Goal: Task Accomplishment & Management: Use online tool/utility

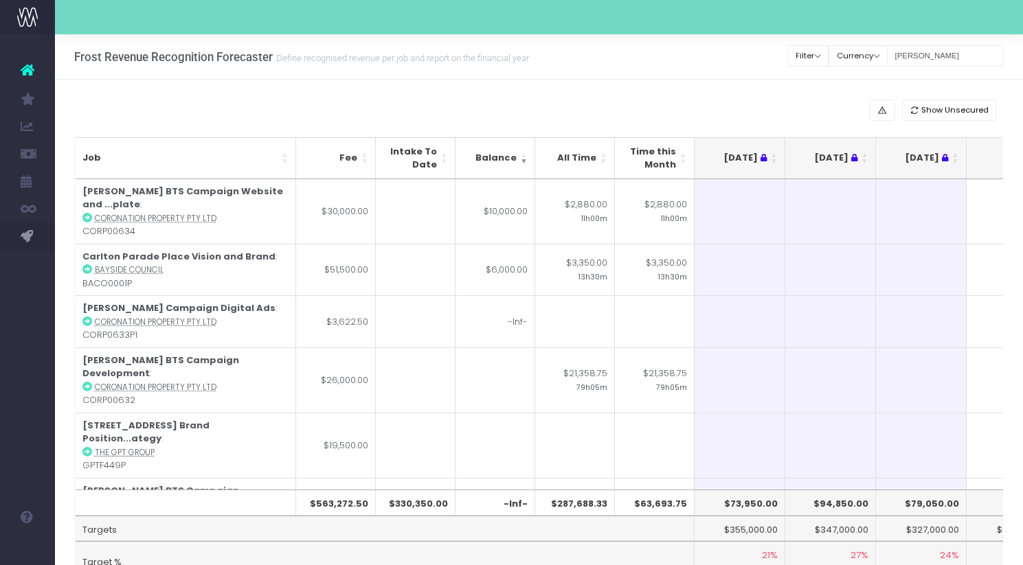
scroll to position [0, 200]
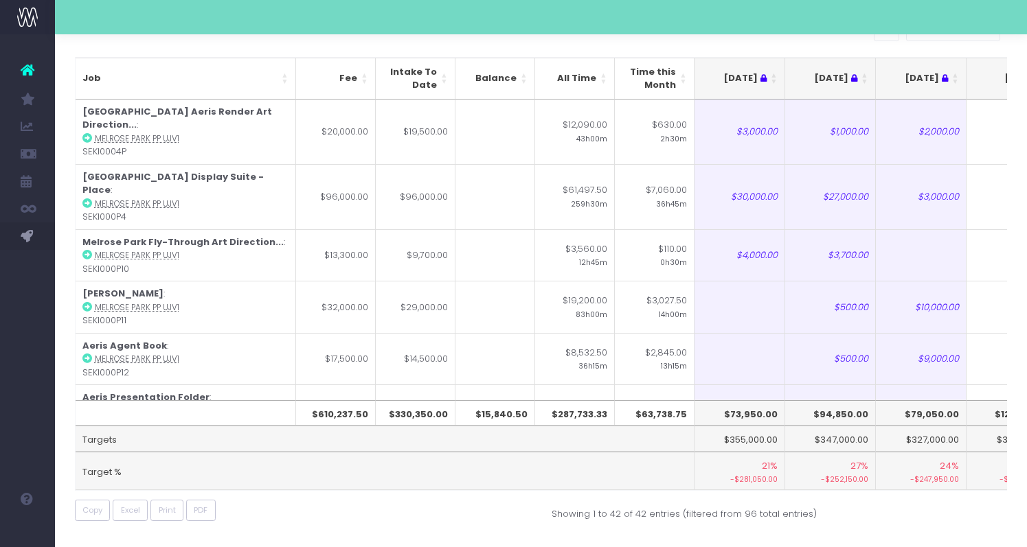
scroll to position [0, 262]
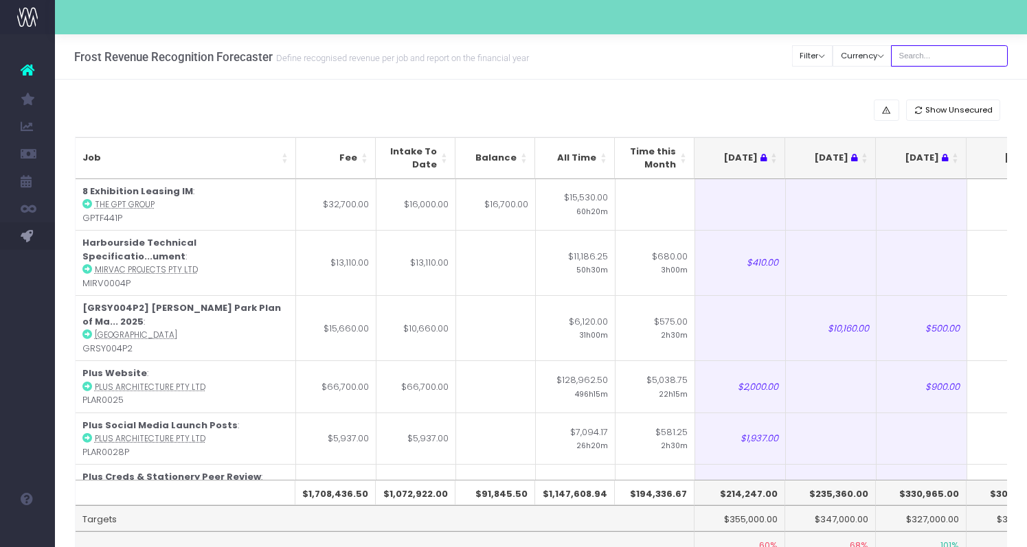
click at [965, 58] on input "text" at bounding box center [949, 55] width 117 height 21
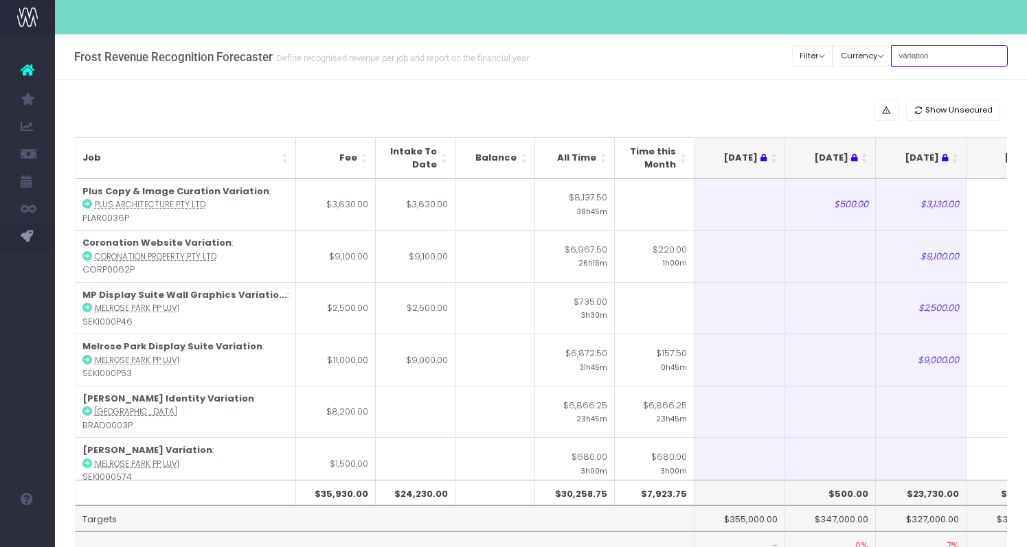
type input "variation"
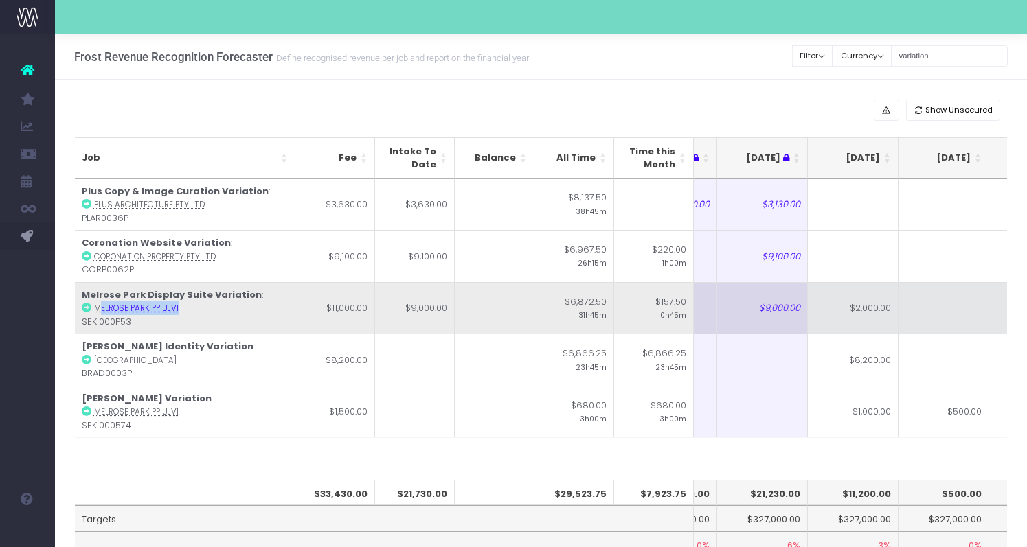
drag, startPoint x: 195, startPoint y: 310, endPoint x: 102, endPoint y: 310, distance: 93.4
click at [102, 310] on td "Melrose Park Display Suite Variation : Melrose Park PP UJV1 SEKI000P53" at bounding box center [185, 308] width 220 height 52
click at [119, 310] on abbr "Melrose Park PP UJV1" at bounding box center [136, 308] width 84 height 11
click at [104, 318] on td "Melrose Park Display Suite Variation : Melrose Park PP UJV1 SEKI000P53" at bounding box center [185, 308] width 220 height 52
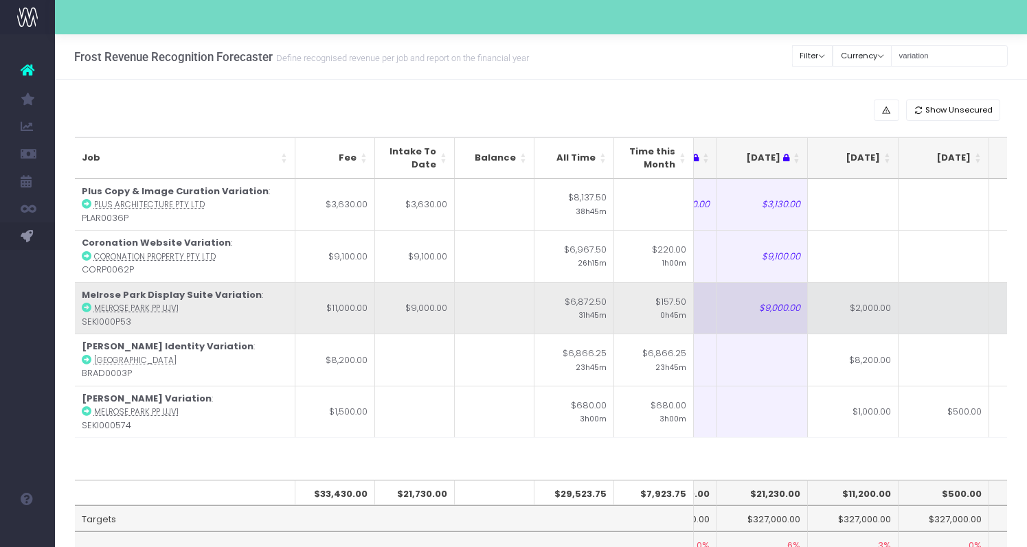
click at [87, 308] on icon at bounding box center [87, 308] width 10 height 10
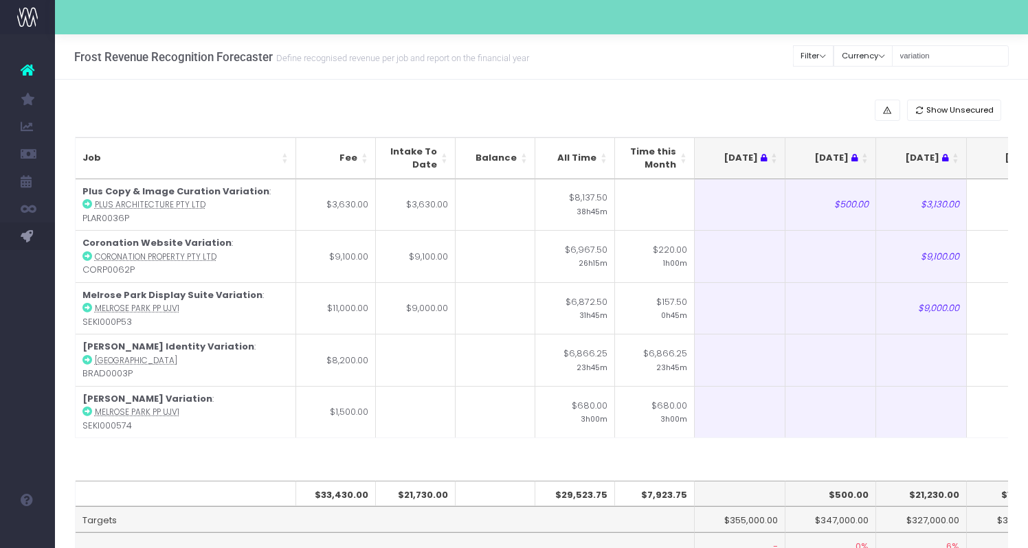
scroll to position [0, 159]
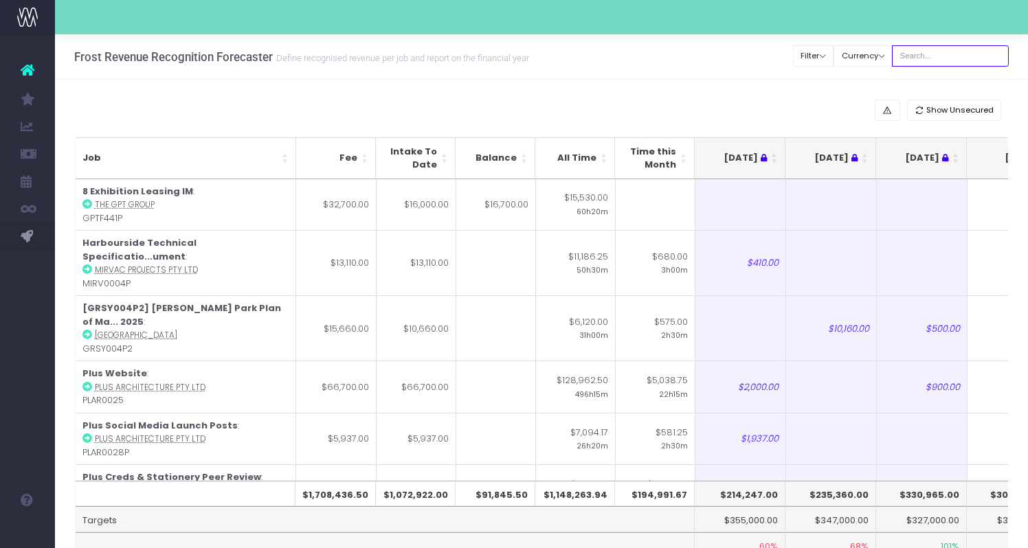
click at [939, 47] on input "text" at bounding box center [950, 55] width 117 height 21
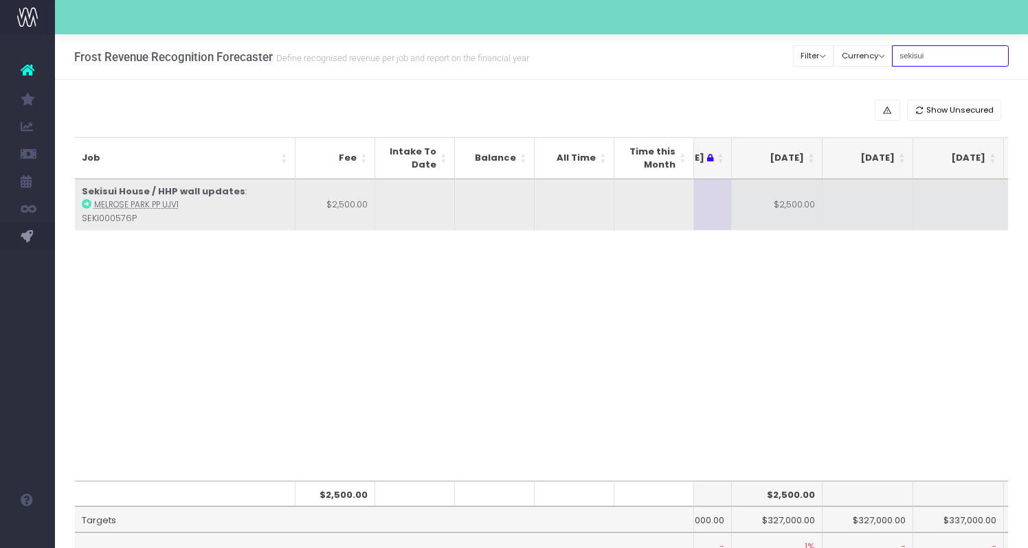
type input "sekisui"
click at [857, 210] on td at bounding box center [867, 205] width 91 height 52
click at [776, 202] on td "$2,500.00" at bounding box center [777, 205] width 91 height 52
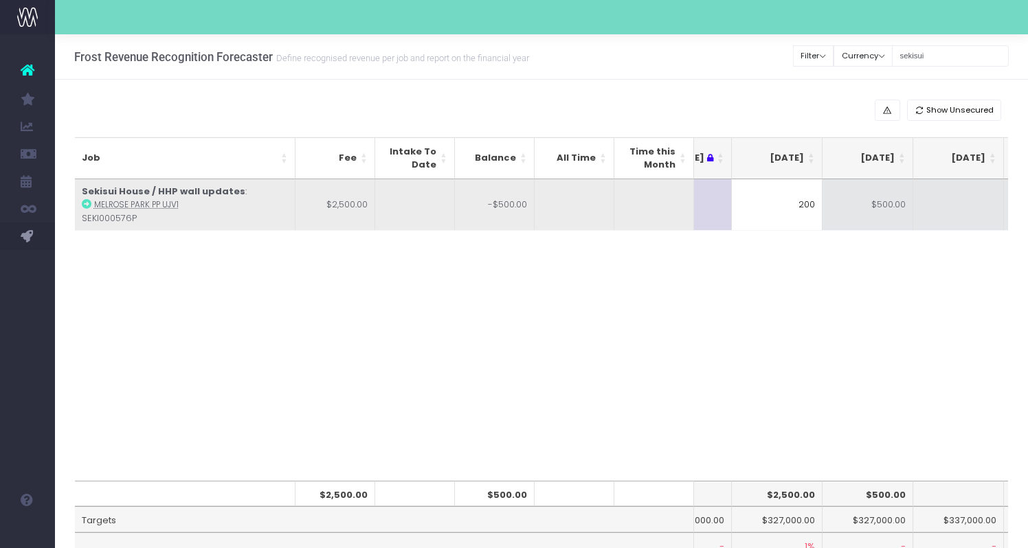
type input "2000"
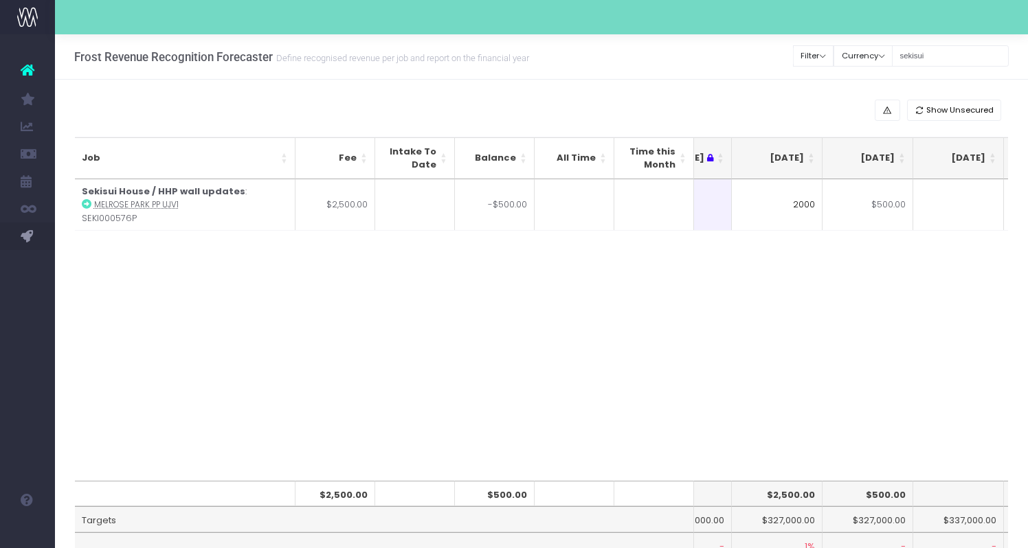
click at [802, 339] on div "Job Fee Intake To Date Balance All Time Time this Month May 25 Jun 25 Jul 25 Au…" at bounding box center [541, 330] width 933 height 302
drag, startPoint x: 949, startPoint y: 56, endPoint x: 850, endPoint y: 54, distance: 98.9
click at [850, 54] on div "Clear Filters Filter By Account Manager All [PERSON_NAME] inezritchie [PERSON_N…" at bounding box center [900, 56] width 215 height 28
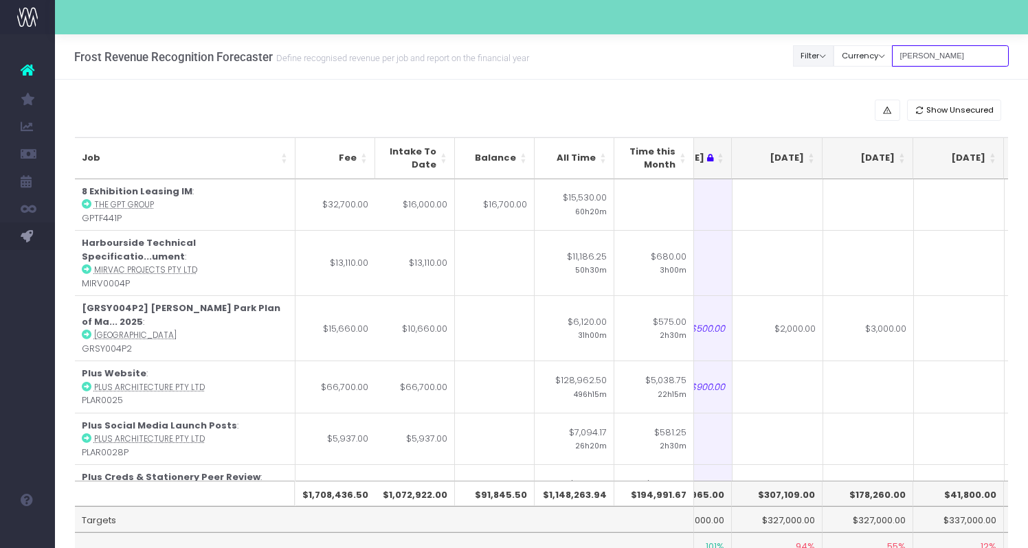
type input "[PERSON_NAME]"
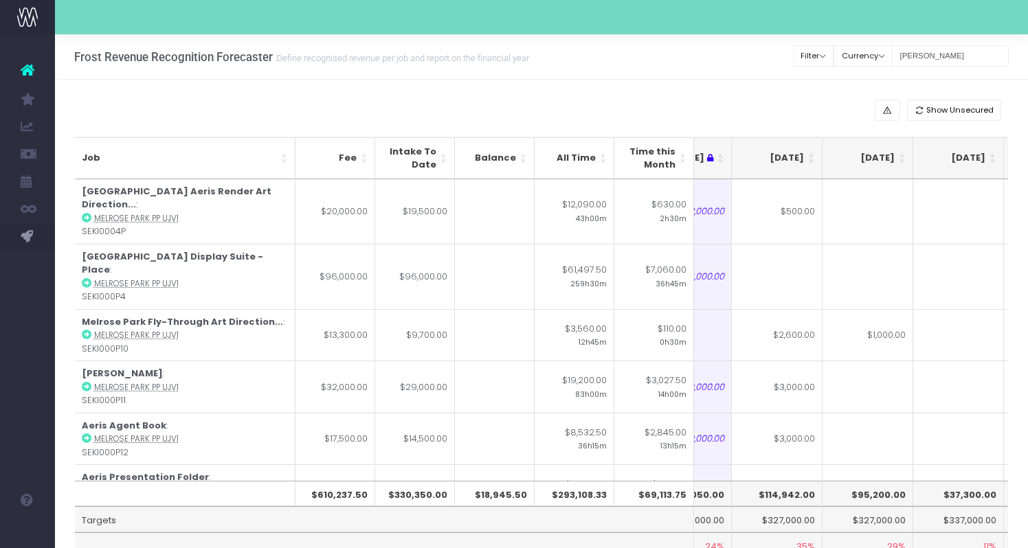
click at [760, 71] on div "Frost Revenue Recognition Forecaster Define recognised revenue per job and repo…" at bounding box center [541, 56] width 973 height 45
click at [811, 161] on th "[DATE]" at bounding box center [777, 158] width 91 height 42
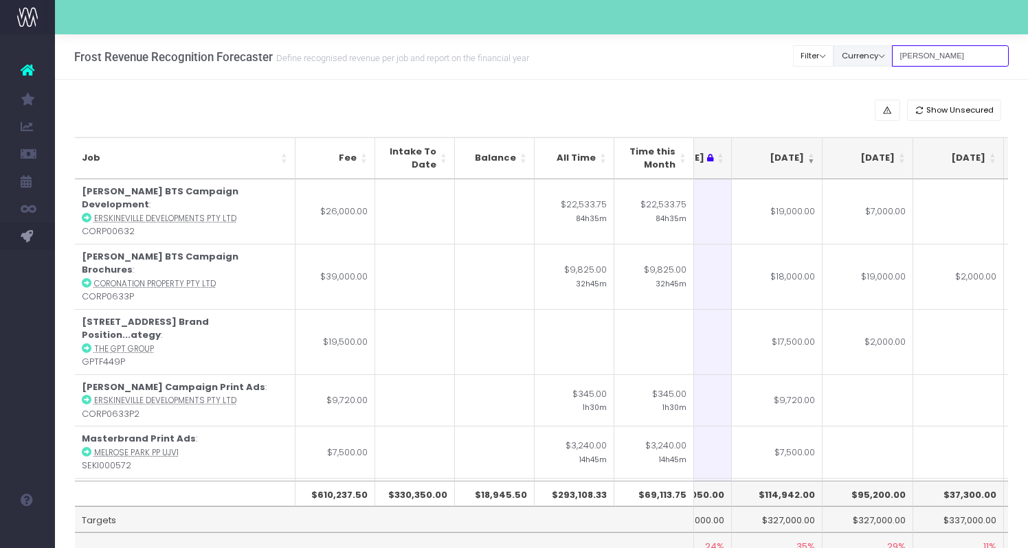
drag, startPoint x: 940, startPoint y: 58, endPoint x: 857, endPoint y: 49, distance: 82.9
click at [857, 49] on div "Clear Filters Filter By Account Manager All [PERSON_NAME] inezritchie [PERSON_N…" at bounding box center [900, 56] width 215 height 28
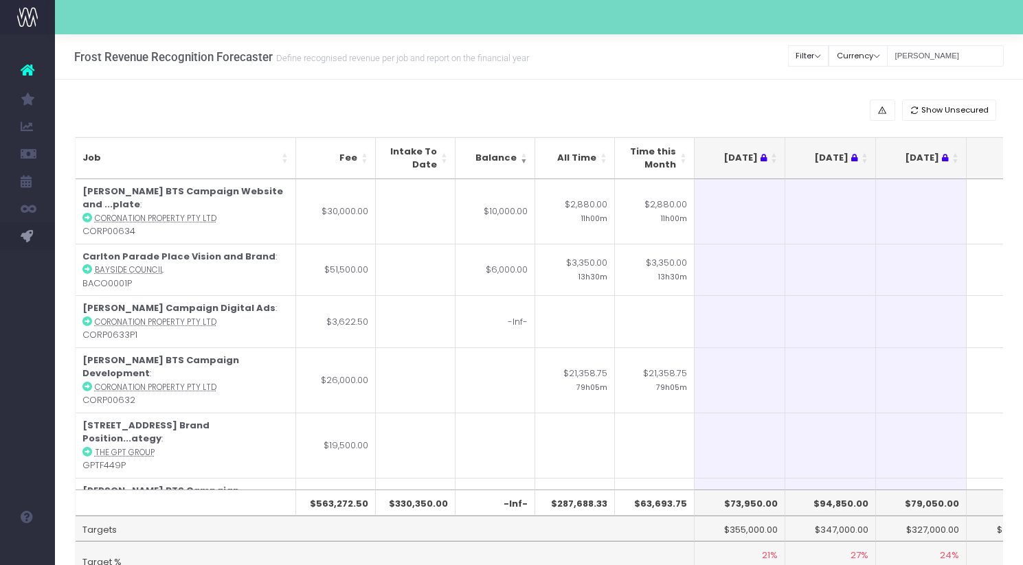
scroll to position [0, 200]
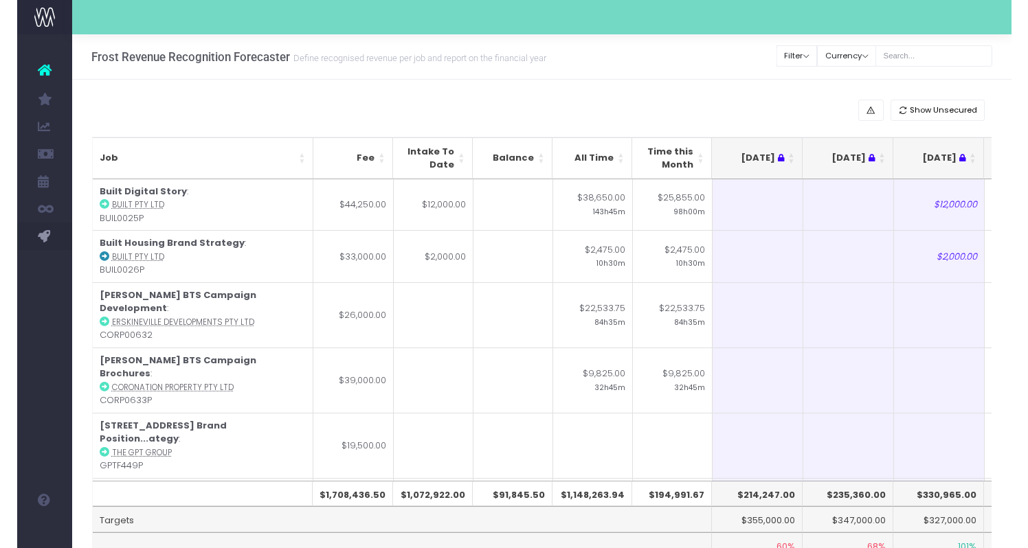
scroll to position [0, 235]
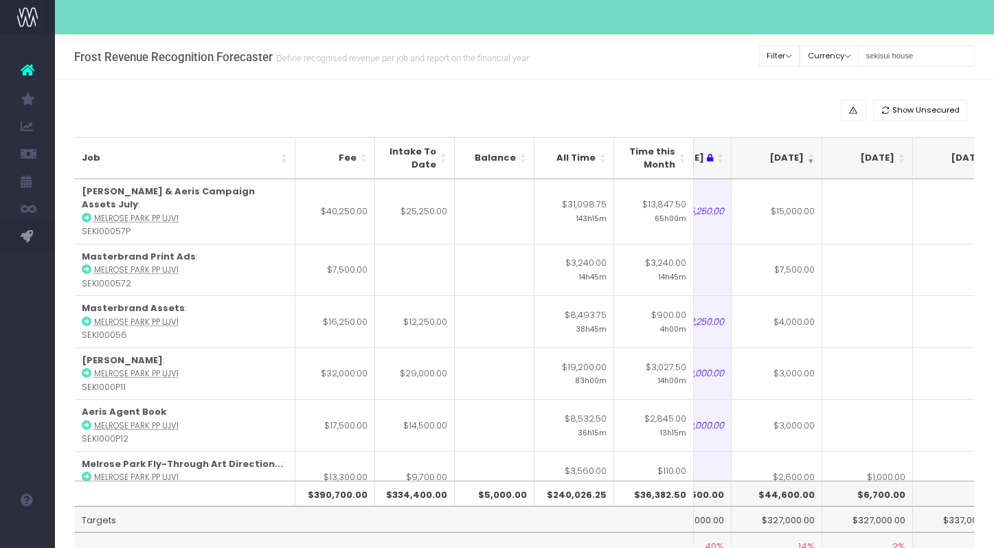
type input "sekisui house"
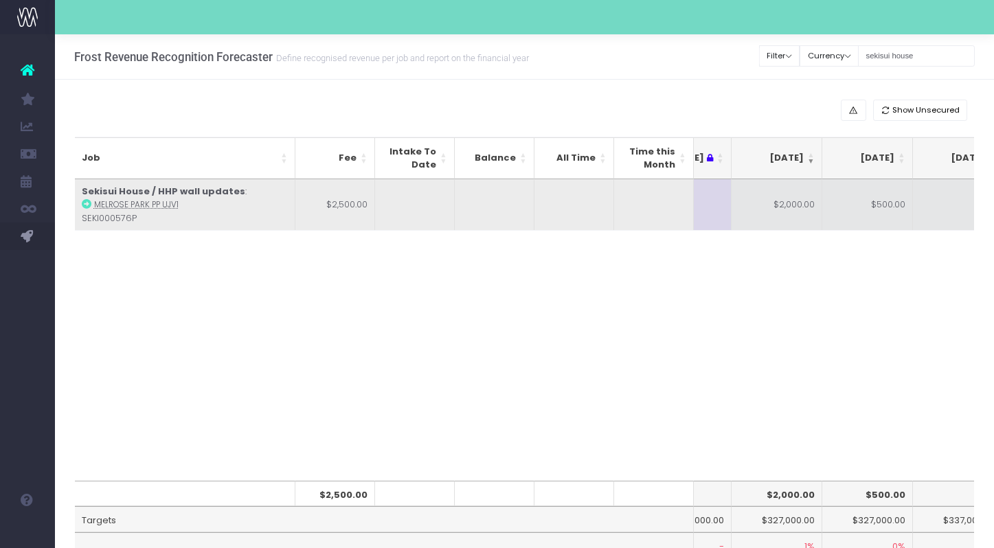
click at [857, 210] on td "$500.00" at bounding box center [867, 205] width 91 height 52
type input "$500.00"
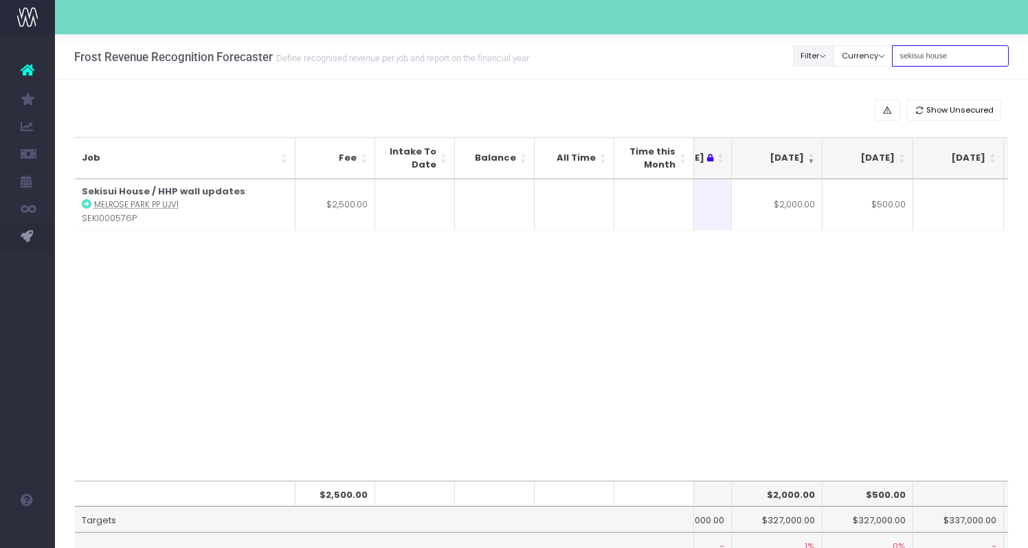
drag, startPoint x: 973, startPoint y: 55, endPoint x: 819, endPoint y: 55, distance: 153.9
click at [819, 55] on div "Clear Filters Filter By Account Manager All [PERSON_NAME] inezritchie [PERSON_N…" at bounding box center [900, 56] width 215 height 28
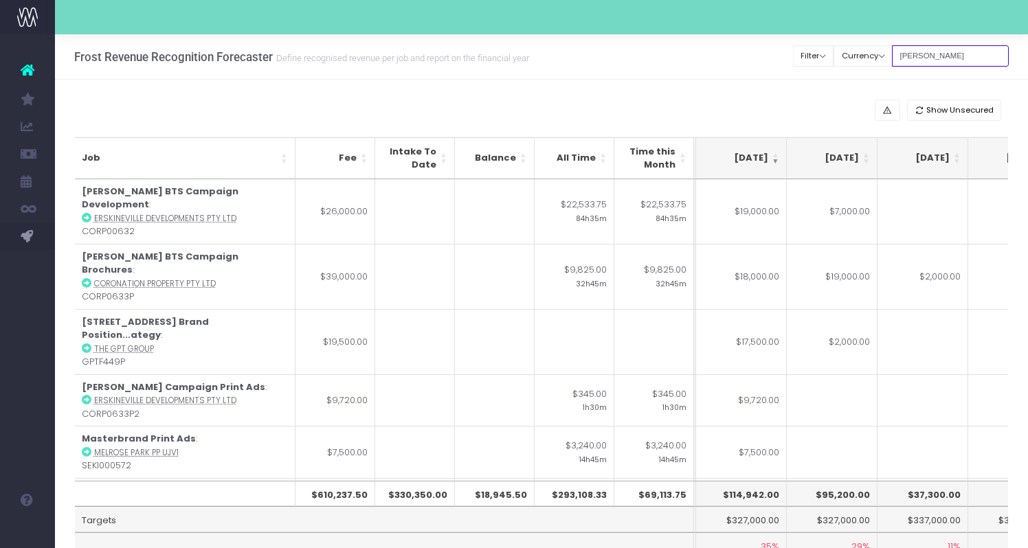
scroll to position [0, 327]
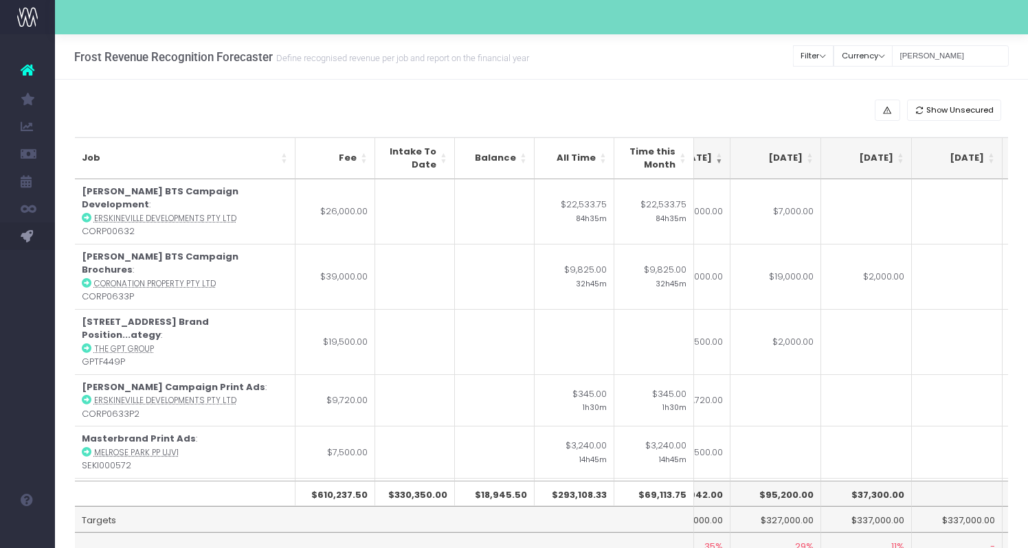
click at [810, 159] on th "[DATE]" at bounding box center [775, 158] width 91 height 42
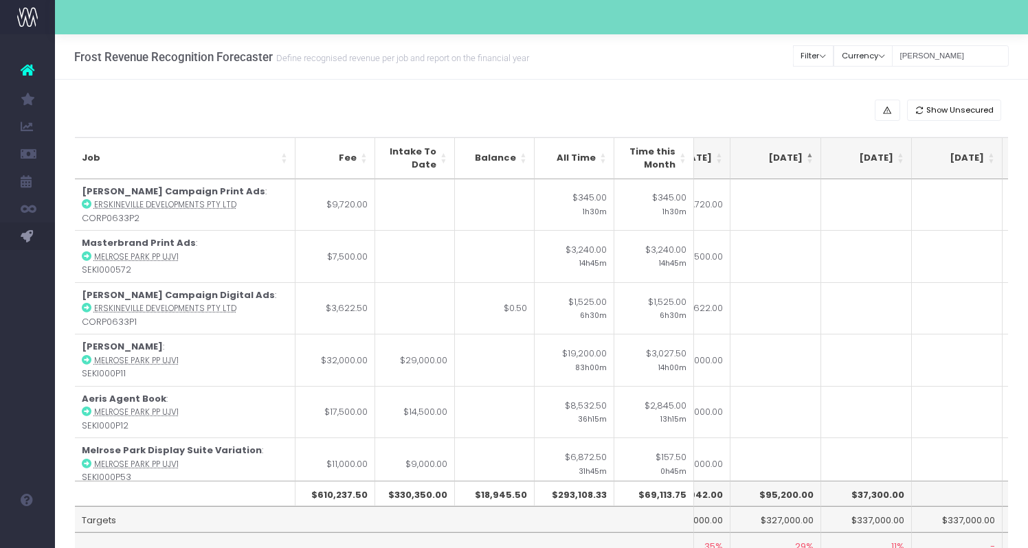
click at [810, 159] on th "[DATE]" at bounding box center [775, 158] width 91 height 42
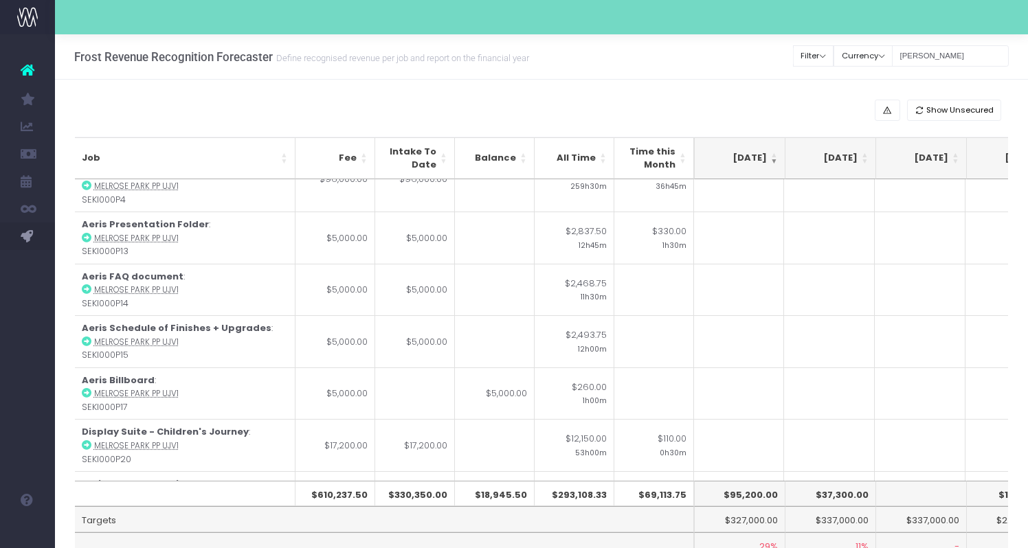
scroll to position [0, 0]
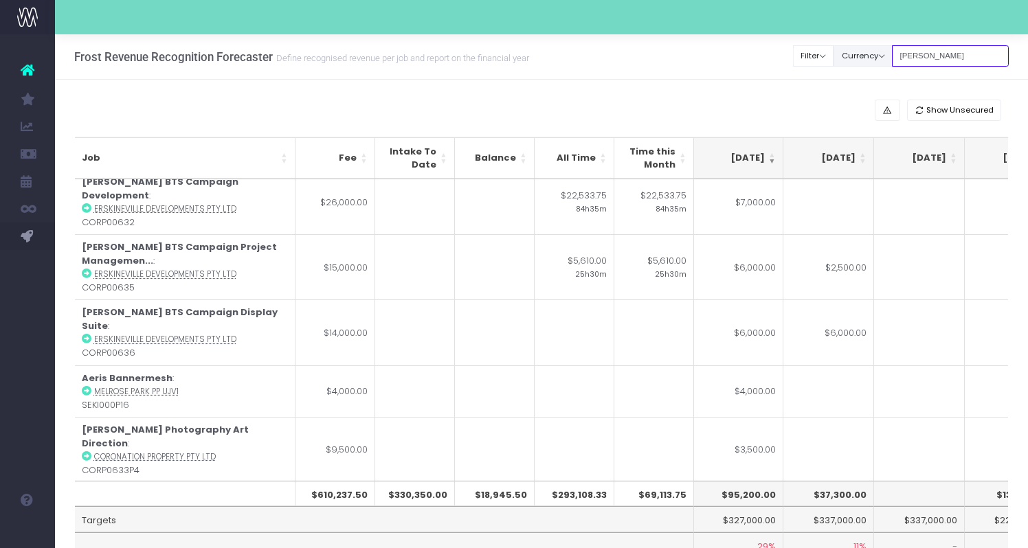
drag, startPoint x: 938, startPoint y: 57, endPoint x: 864, endPoint y: 57, distance: 73.5
click at [865, 57] on div "Clear Filters Filter By Account Manager All [PERSON_NAME] inezritchie [PERSON_N…" at bounding box center [900, 56] width 215 height 28
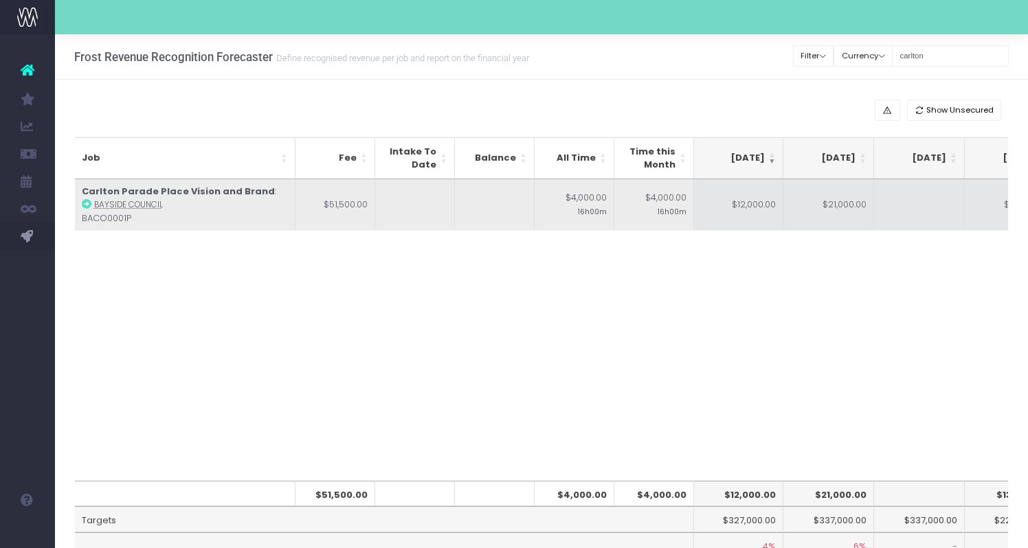
click at [90, 203] on icon at bounding box center [87, 204] width 10 height 10
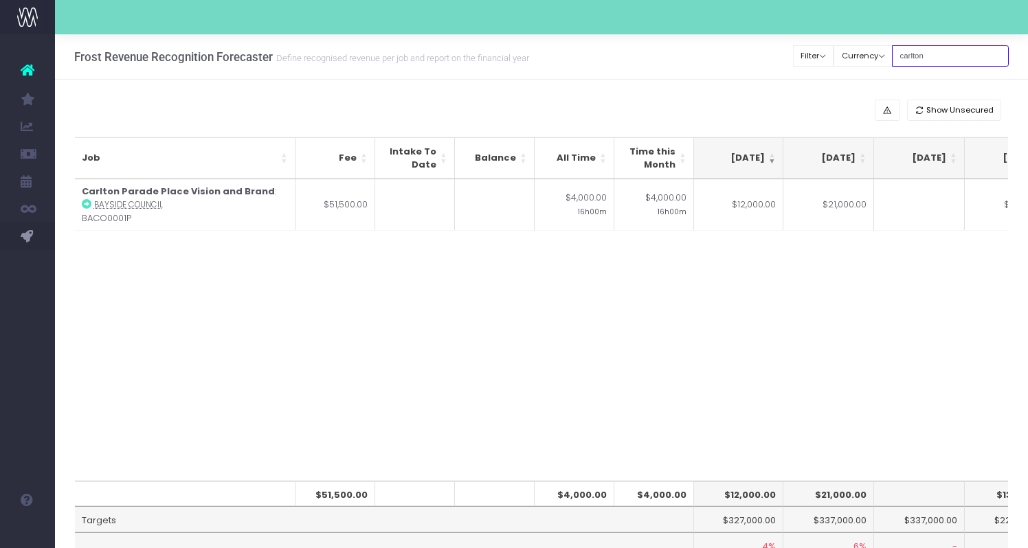
drag, startPoint x: 952, startPoint y: 54, endPoint x: 789, endPoint y: 52, distance: 162.8
click at [789, 52] on div "Frost Revenue Recognition Forecaster Define recognised revenue per job and repo…" at bounding box center [541, 56] width 973 height 45
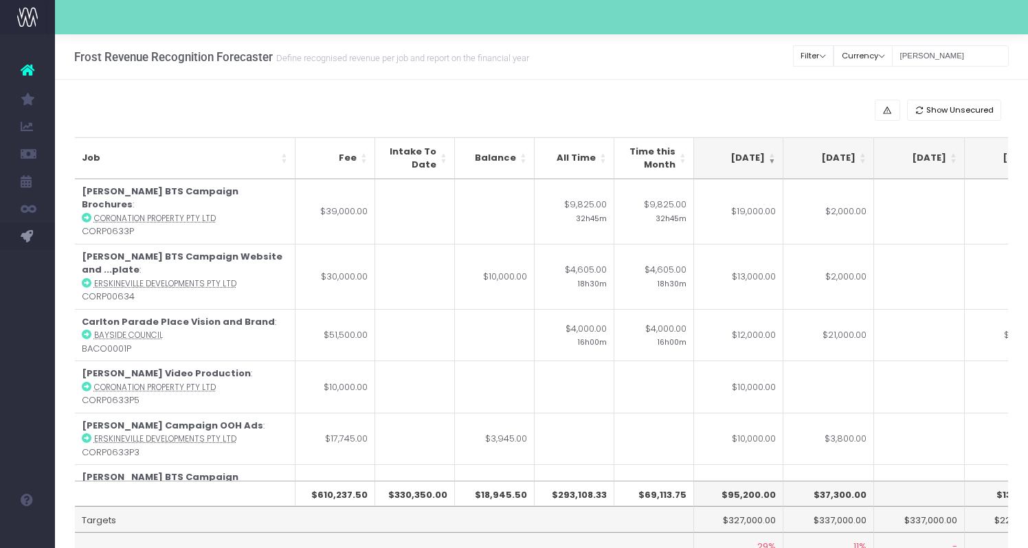
click at [862, 161] on th "[DATE]" at bounding box center [828, 158] width 91 height 42
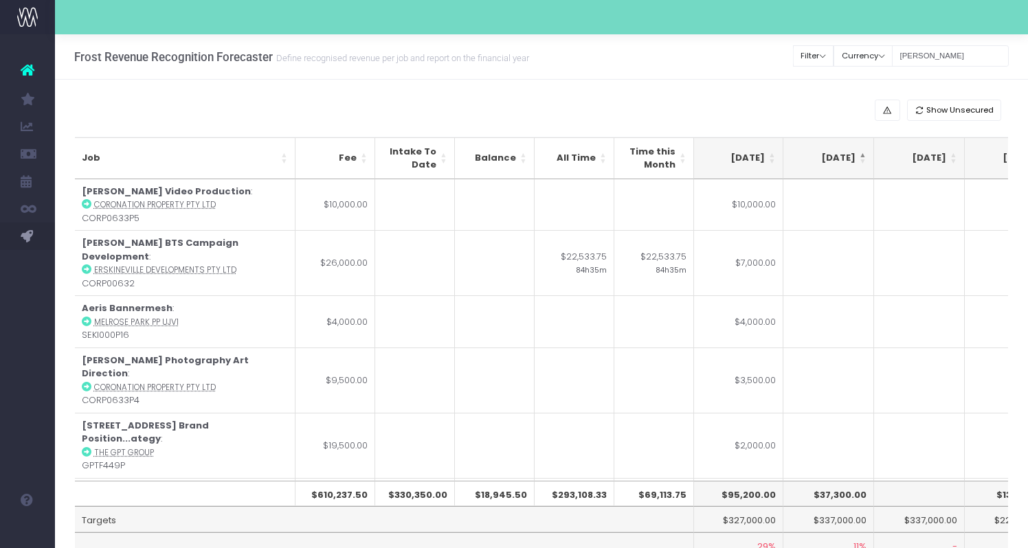
click at [862, 161] on th "[DATE]" at bounding box center [828, 158] width 91 height 42
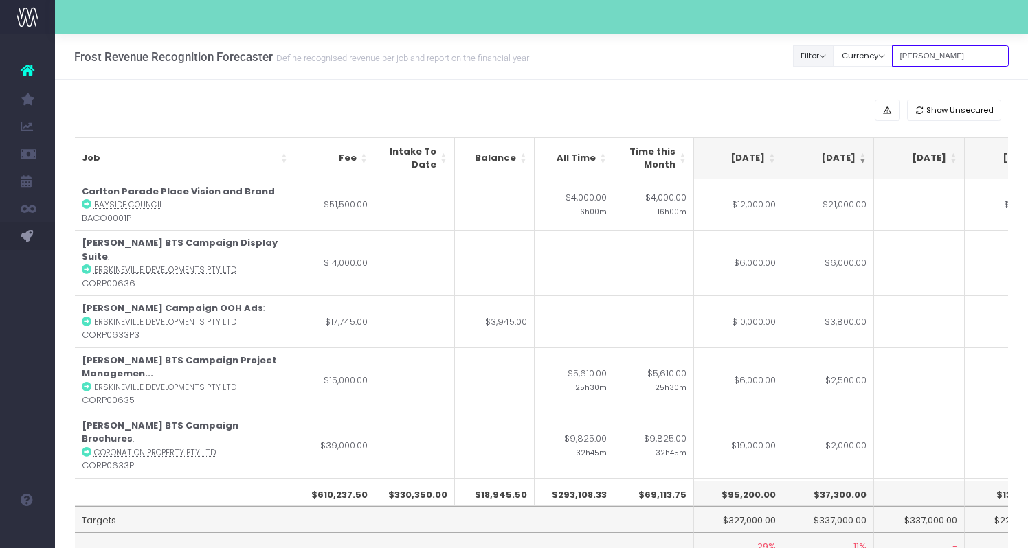
drag, startPoint x: 962, startPoint y: 56, endPoint x: 848, endPoint y: 53, distance: 113.4
click at [848, 53] on div "Clear Filters Filter By Account Manager All [PERSON_NAME] inezritchie [PERSON_N…" at bounding box center [900, 56] width 215 height 28
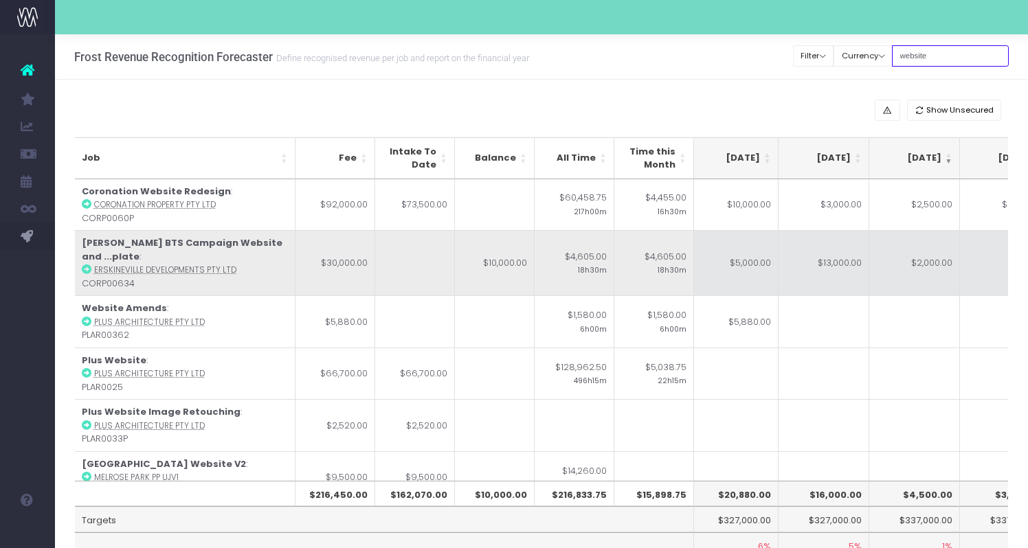
scroll to position [0, 251]
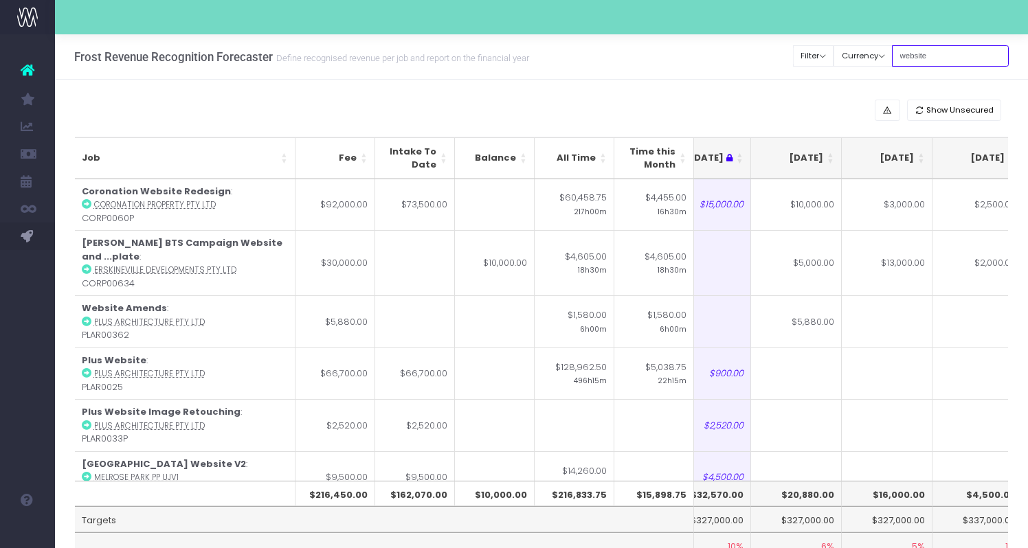
drag, startPoint x: 943, startPoint y: 58, endPoint x: 828, endPoint y: 31, distance: 117.8
click at [828, 31] on div "Account Warning You are on a paid plan. My Favourites You have no favourites Jo…" at bounding box center [514, 314] width 1028 height 628
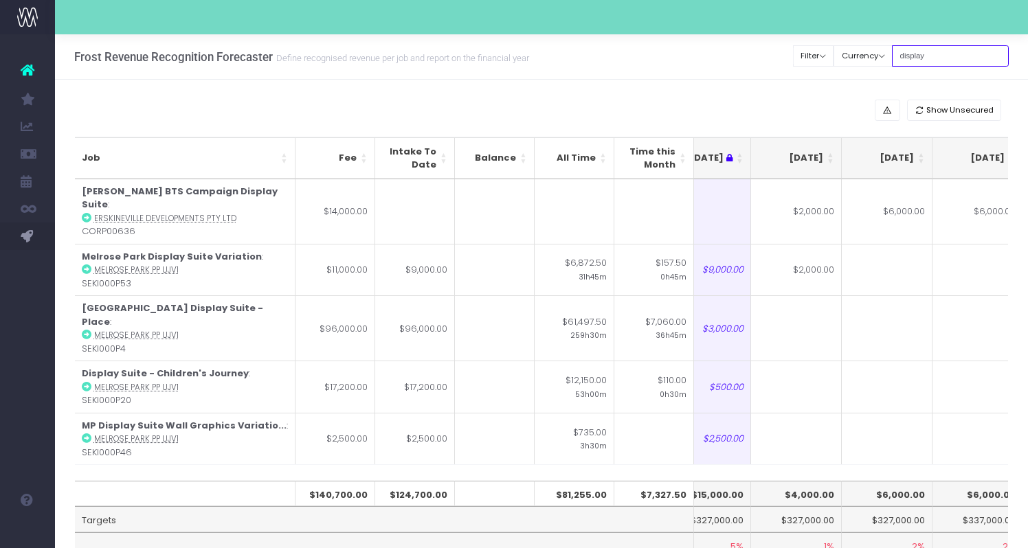
type input "display"
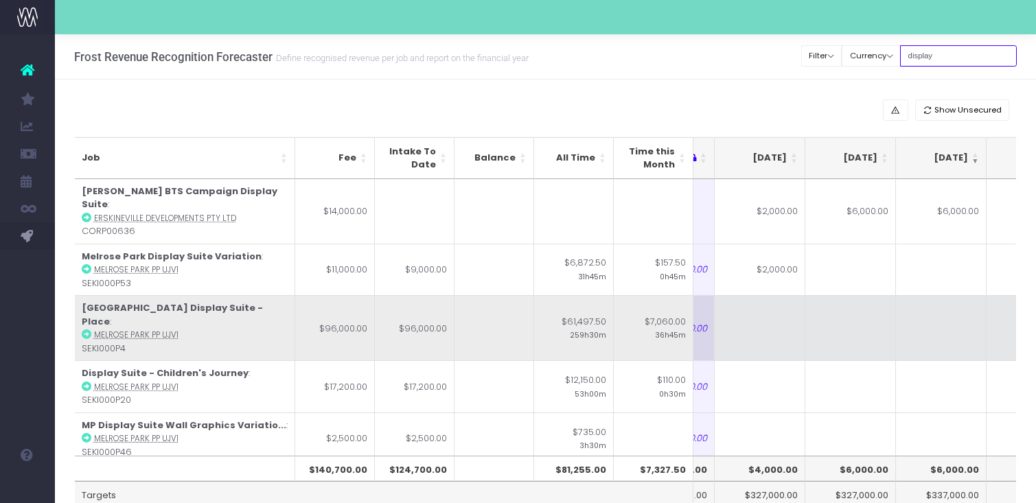
scroll to position [0, 271]
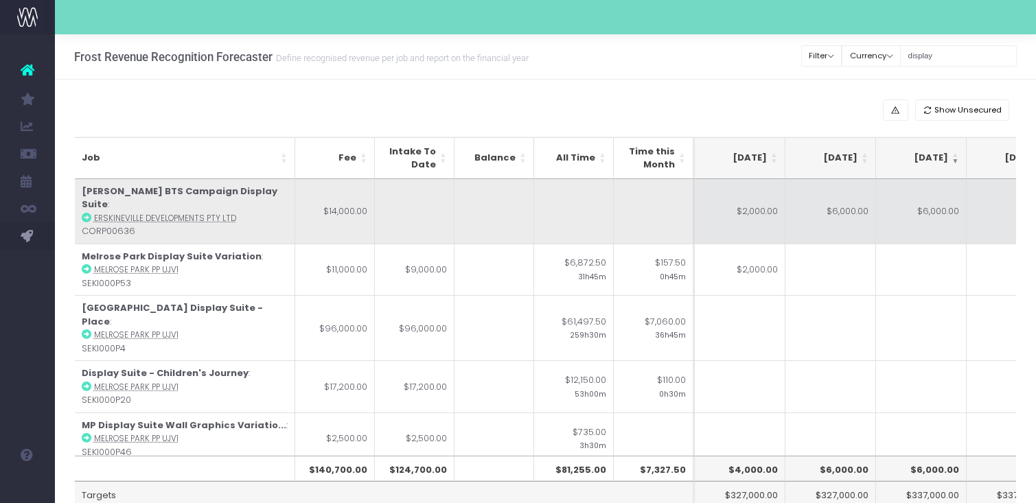
click at [843, 215] on td "$6,000.00" at bounding box center [831, 211] width 91 height 65
click at [756, 205] on td "$2,000.00" at bounding box center [740, 211] width 91 height 65
type input "$2,000.00"
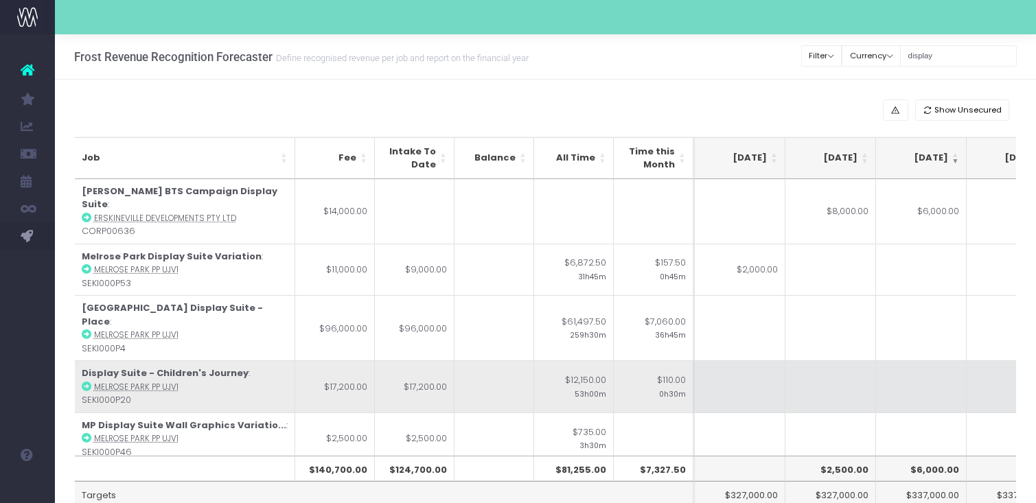
click at [857, 361] on td at bounding box center [831, 387] width 91 height 52
